Goal: Use online tool/utility: Utilize a website feature to perform a specific function

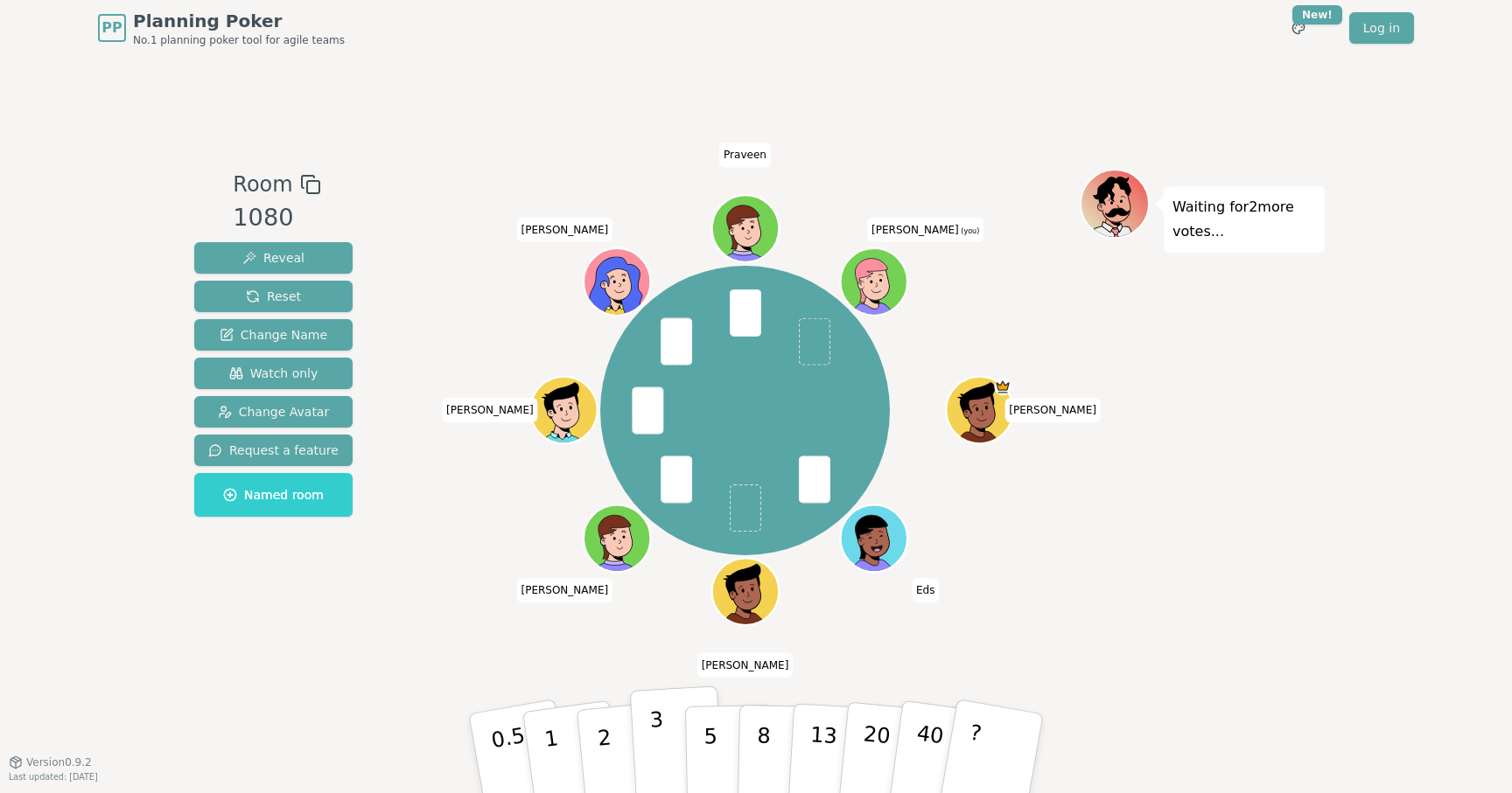
click at [661, 752] on p "3" at bounding box center [658, 755] width 19 height 96
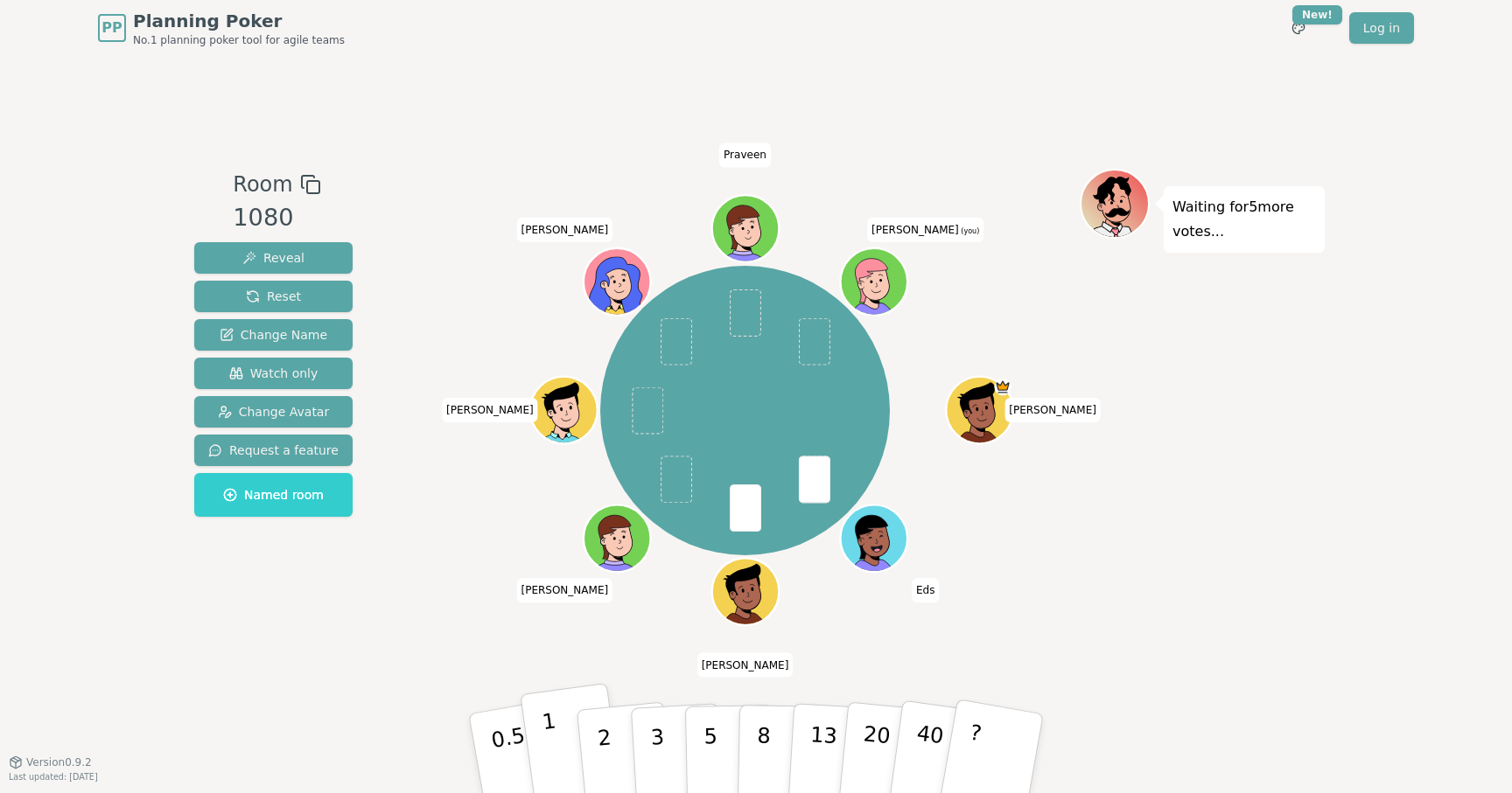
click at [555, 768] on p "1" at bounding box center [554, 756] width 26 height 96
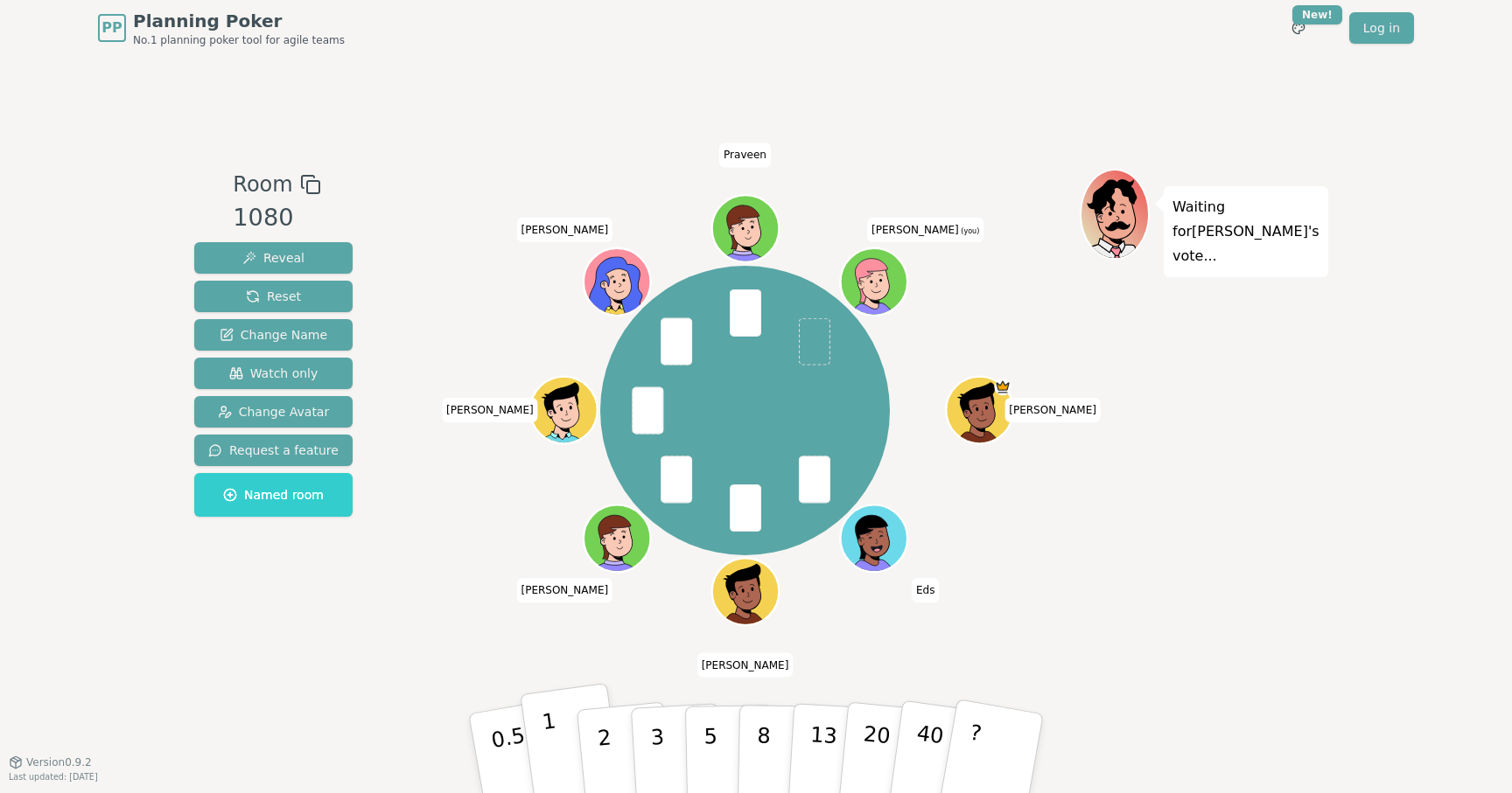
click at [555, 738] on button "1" at bounding box center [571, 753] width 104 height 141
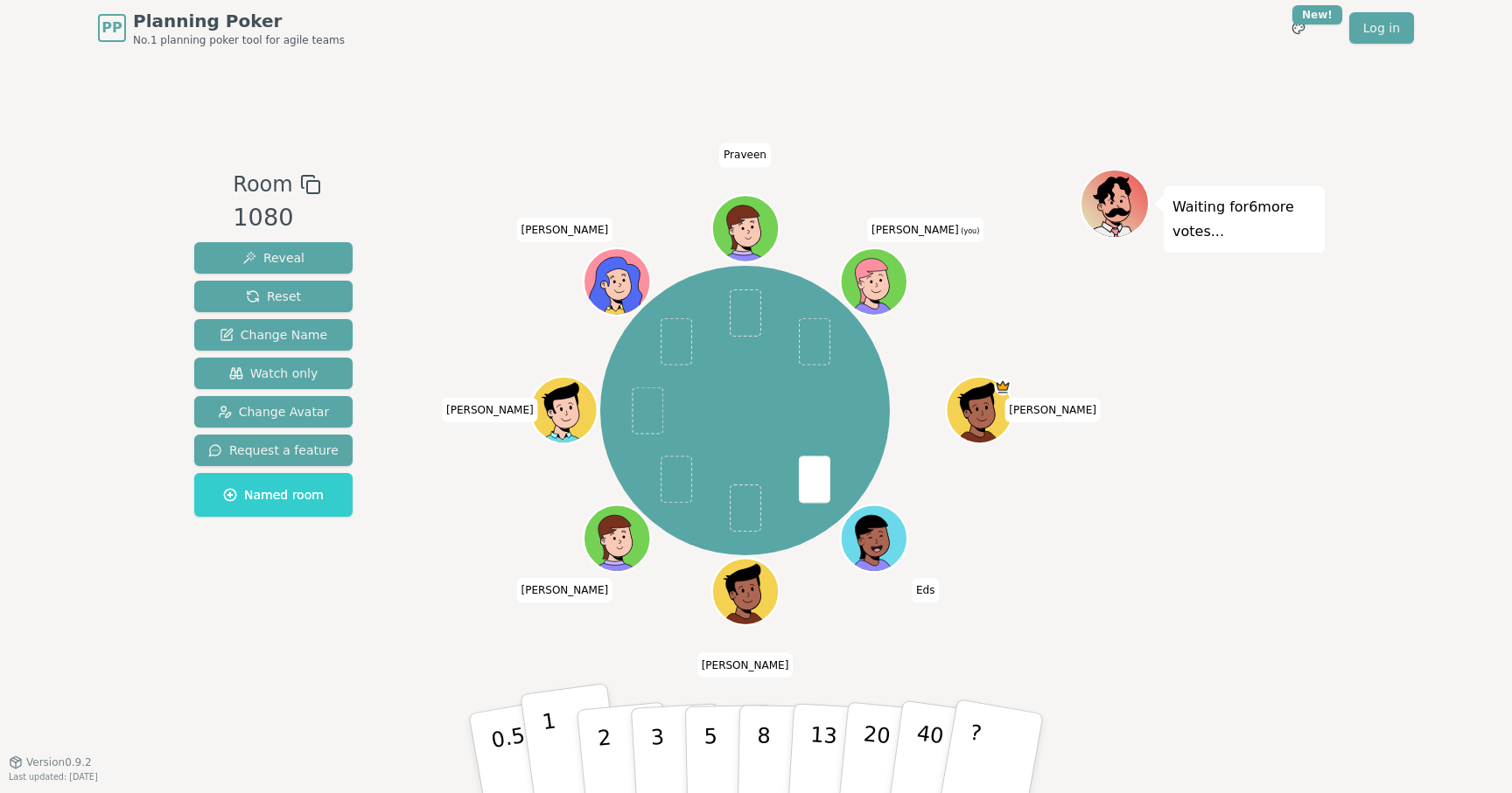
click at [556, 756] on button "1" at bounding box center [571, 753] width 104 height 141
click at [663, 737] on button "3" at bounding box center [678, 753] width 96 height 136
click at [603, 740] on p "2" at bounding box center [606, 756] width 23 height 96
click at [603, 720] on p "2" at bounding box center [606, 756] width 23 height 96
click at [619, 743] on button "2" at bounding box center [624, 754] width 100 height 139
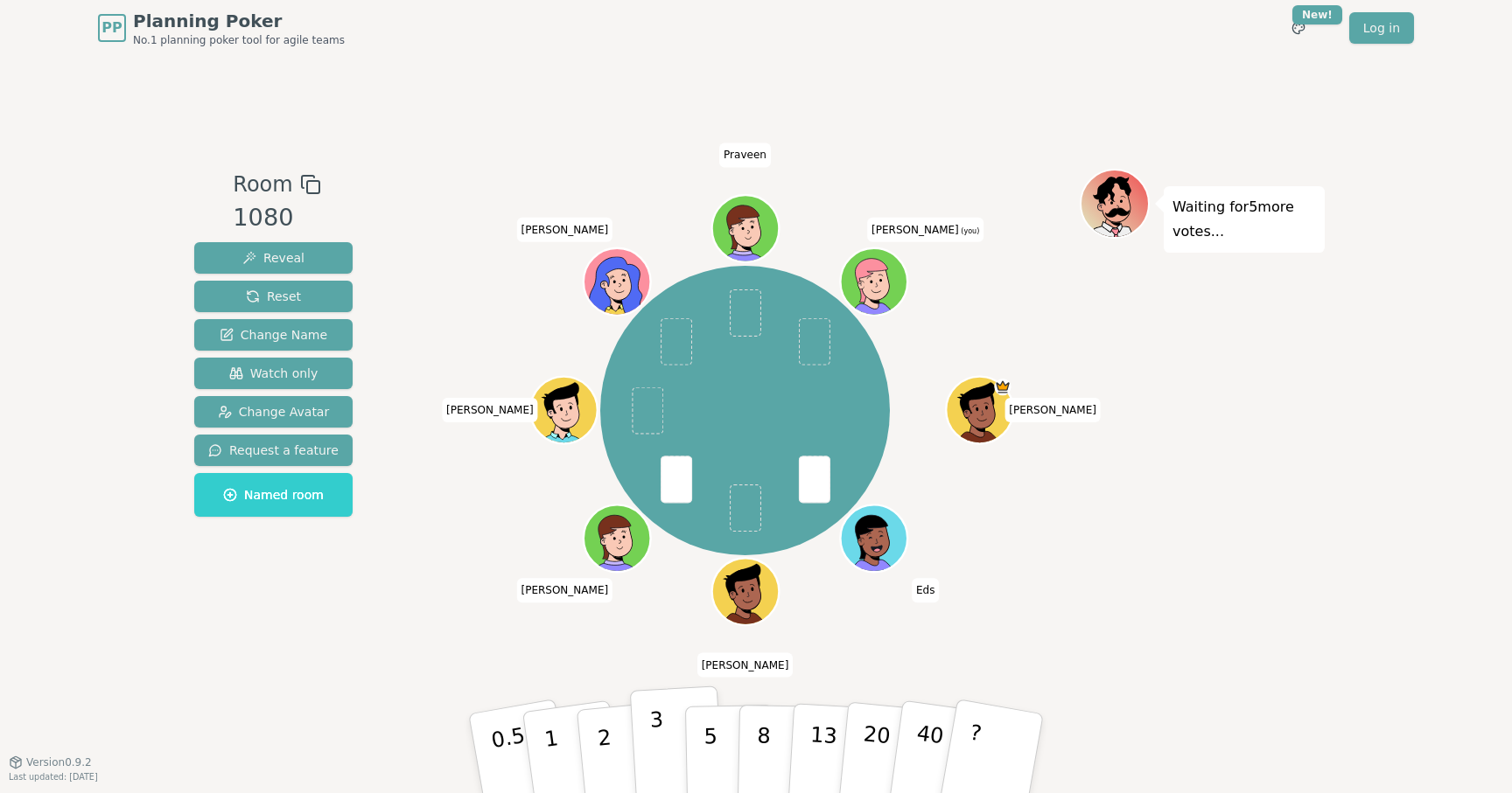
click at [661, 742] on p "3" at bounding box center [658, 755] width 19 height 96
click at [614, 744] on button "2" at bounding box center [624, 754] width 100 height 139
click at [615, 757] on button "2" at bounding box center [624, 754] width 100 height 139
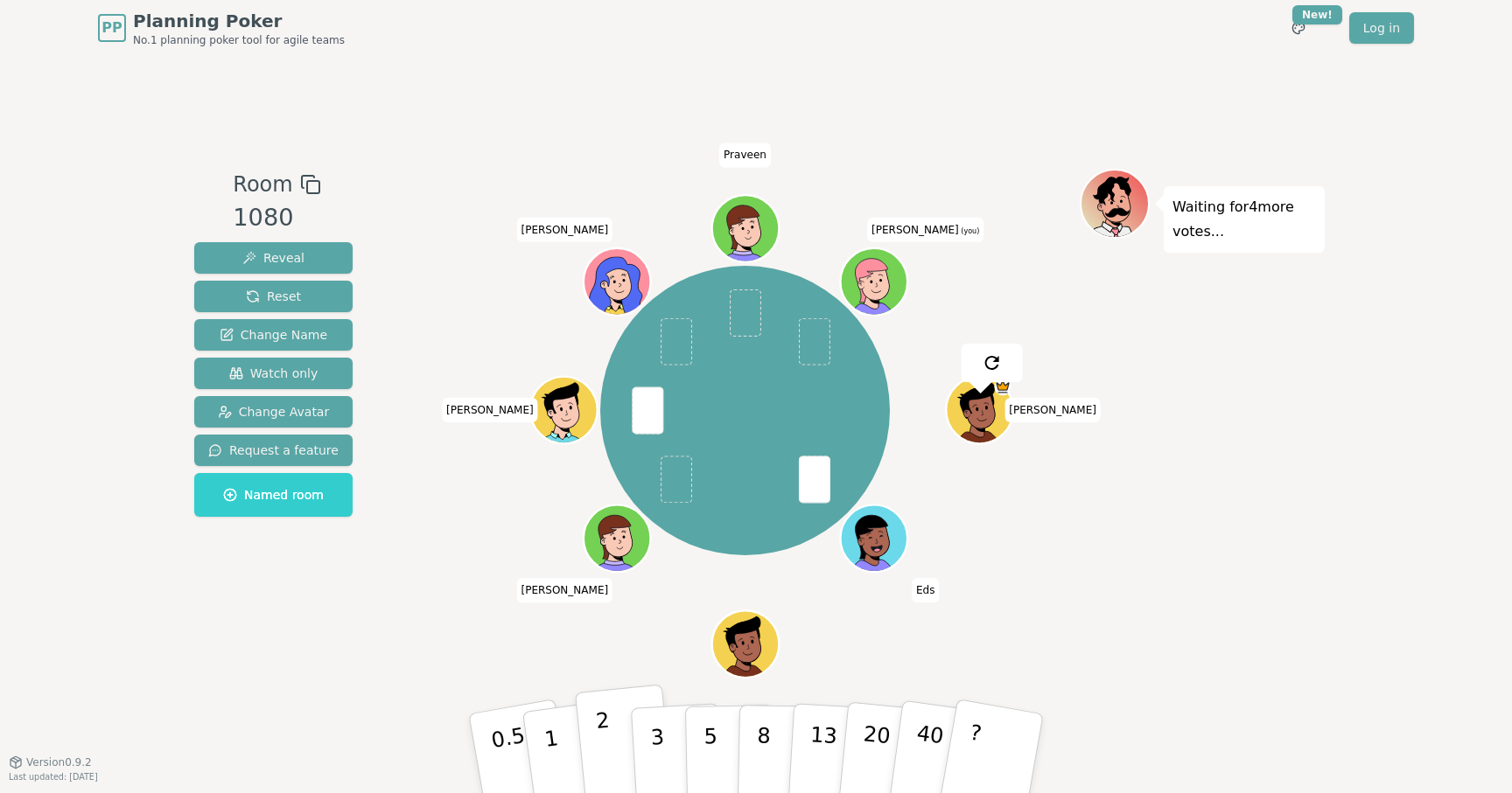
click at [619, 725] on button "2" at bounding box center [624, 754] width 100 height 139
click at [674, 726] on button "3" at bounding box center [678, 753] width 96 height 136
click at [662, 734] on button "3" at bounding box center [678, 753] width 96 height 136
click at [671, 725] on button "3" at bounding box center [678, 753] width 96 height 136
click at [643, 734] on button "3" at bounding box center [678, 753] width 96 height 136
